Goal: Find specific page/section: Find specific page/section

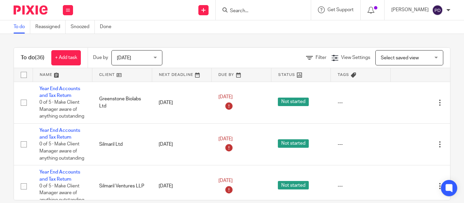
click at [229, 10] on input "Search" at bounding box center [259, 11] width 61 height 6
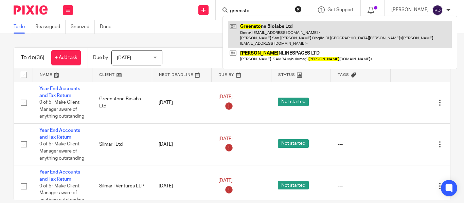
type input "greensto"
click at [246, 30] on link at bounding box center [340, 34] width 224 height 27
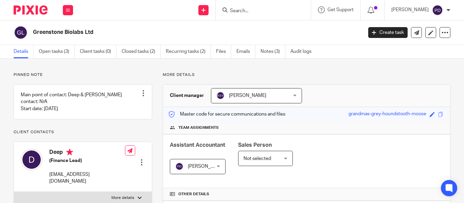
scroll to position [204, 0]
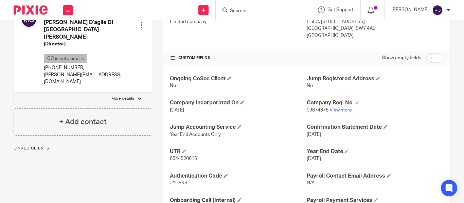
drag, startPoint x: 0, startPoint y: 0, endPoint x: 339, endPoint y: 111, distance: 357.0
click at [339, 111] on link "View more" at bounding box center [340, 110] width 22 height 5
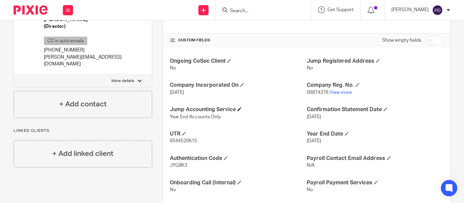
scroll to position [236, 0]
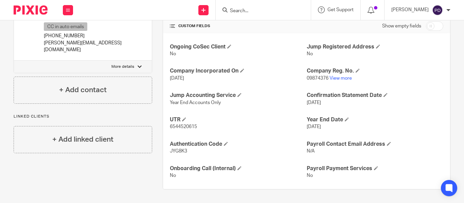
click at [229, 8] on input "Search" at bounding box center [259, 11] width 61 height 6
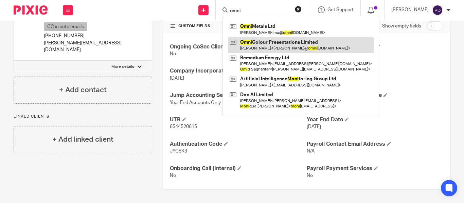
type input "omni"
click at [249, 45] on link at bounding box center [301, 45] width 146 height 16
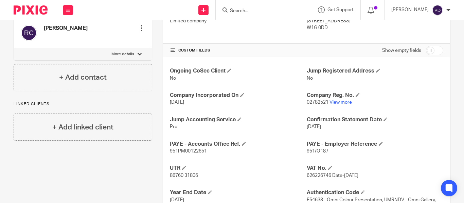
scroll to position [204, 0]
click at [329, 102] on link "View more" at bounding box center [340, 103] width 22 height 5
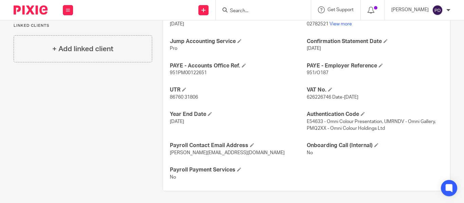
scroll to position [284, 0]
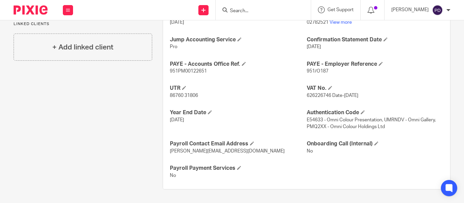
click at [309, 121] on span "E54633 - Omni Colour Presentation, UMRNDV - Omni Gallery, PMQ2XX - Omni Colour …" at bounding box center [371, 124] width 129 height 12
copy span "E54633"
